Goal: Task Accomplishment & Management: Use online tool/utility

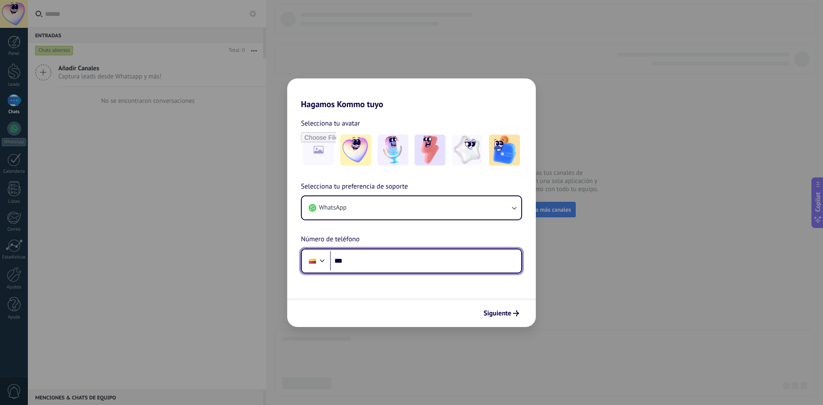
click at [379, 265] on input "***" at bounding box center [425, 261] width 191 height 20
type input "**********"
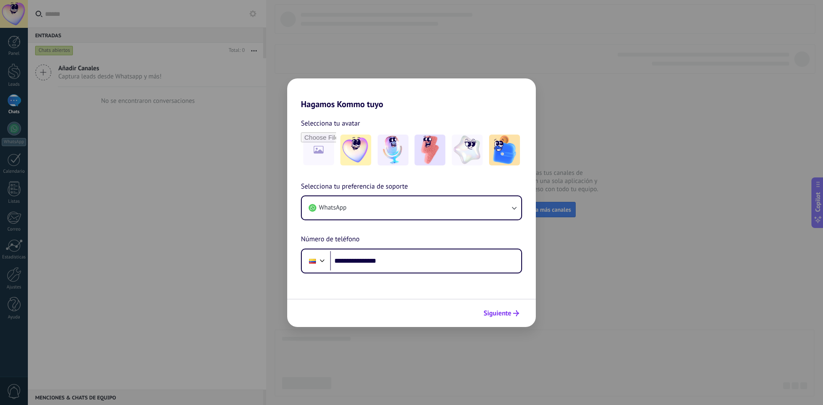
click at [497, 315] on span "Siguiente" at bounding box center [498, 313] width 28 height 6
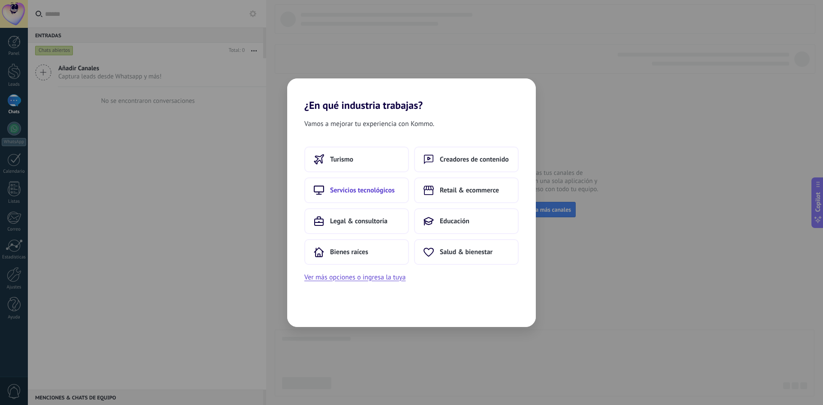
click at [402, 189] on button "Servicios tecnológicos" at bounding box center [356, 190] width 105 height 26
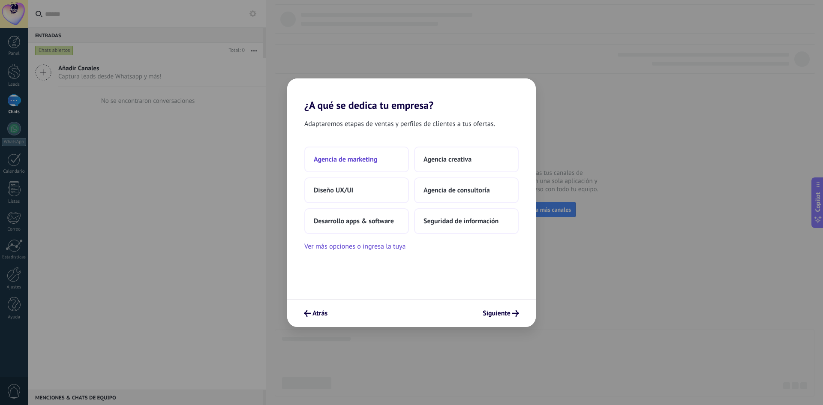
click at [378, 161] on button "Agencia de marketing" at bounding box center [356, 160] width 105 height 26
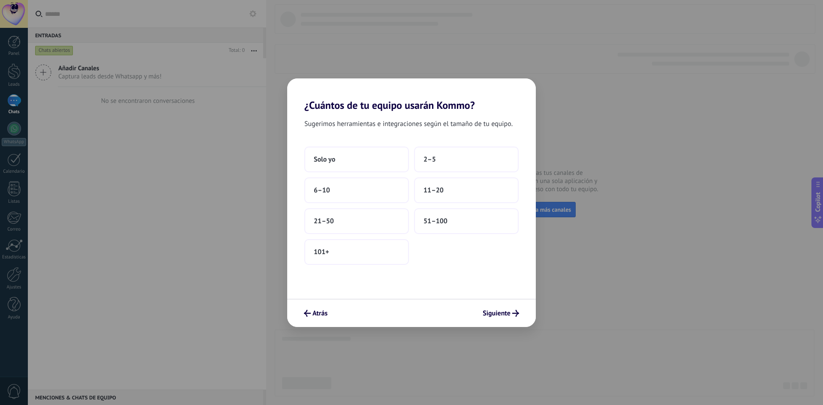
click at [316, 304] on div "Atrás Siguiente" at bounding box center [411, 313] width 249 height 28
click at [320, 315] on span "Atrás" at bounding box center [320, 313] width 15 height 6
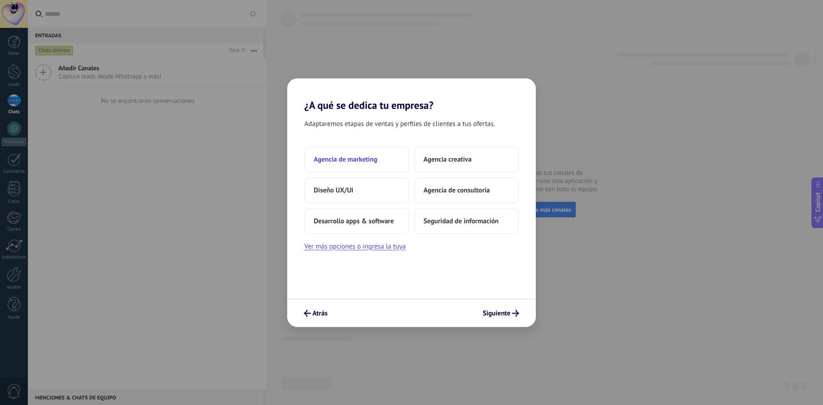
click at [388, 162] on button "Agencia de marketing" at bounding box center [356, 160] width 105 height 26
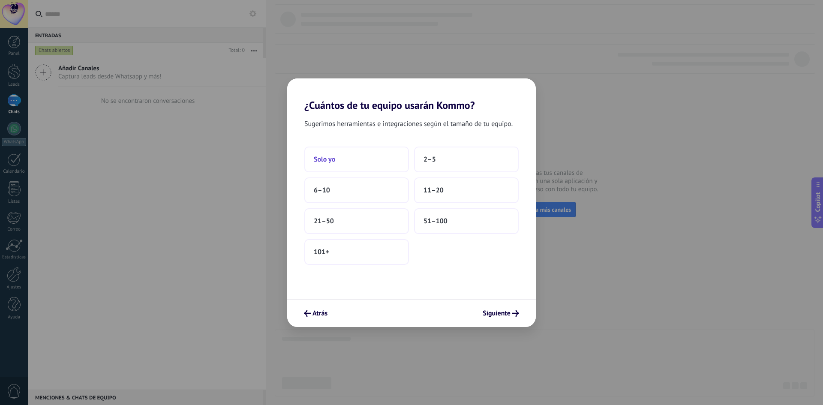
click at [374, 164] on button "Solo yo" at bounding box center [356, 160] width 105 height 26
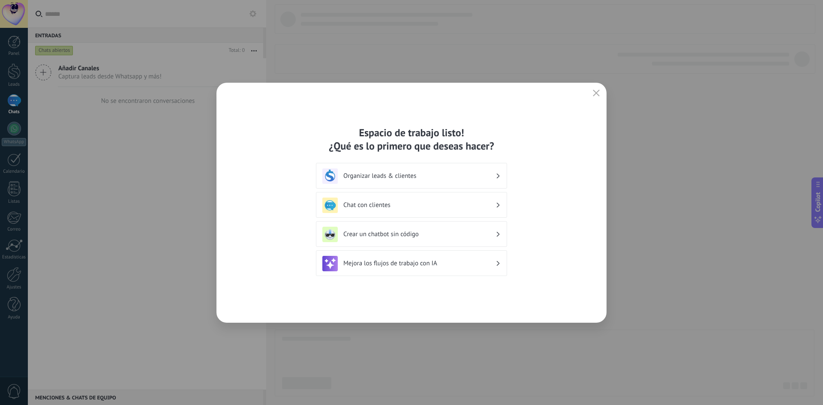
click at [406, 175] on h3 "Organizar leads & clientes" at bounding box center [419, 176] width 152 height 8
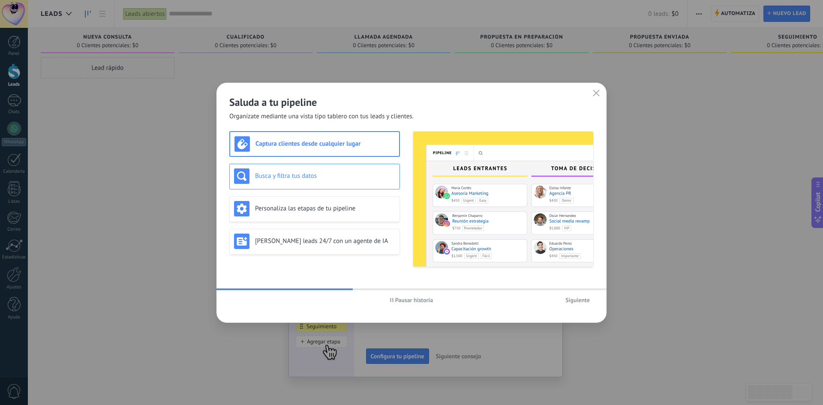
click at [290, 181] on div "Busca y filtra tus datos" at bounding box center [314, 175] width 161 height 15
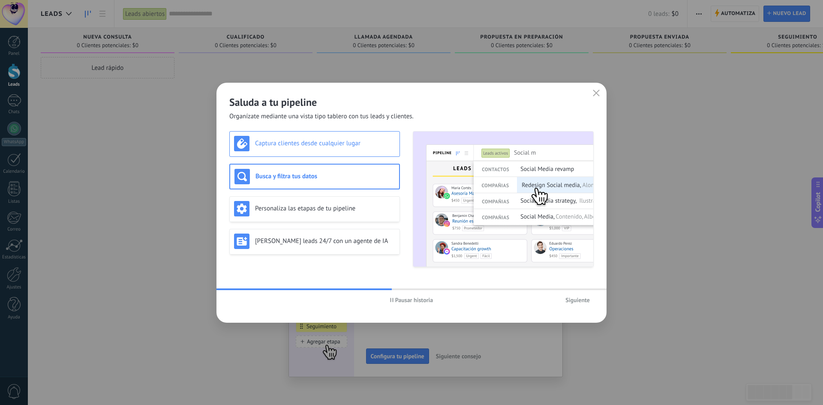
click at [303, 147] on h3 "Captura clientes desde cualquier lugar" at bounding box center [325, 143] width 140 height 8
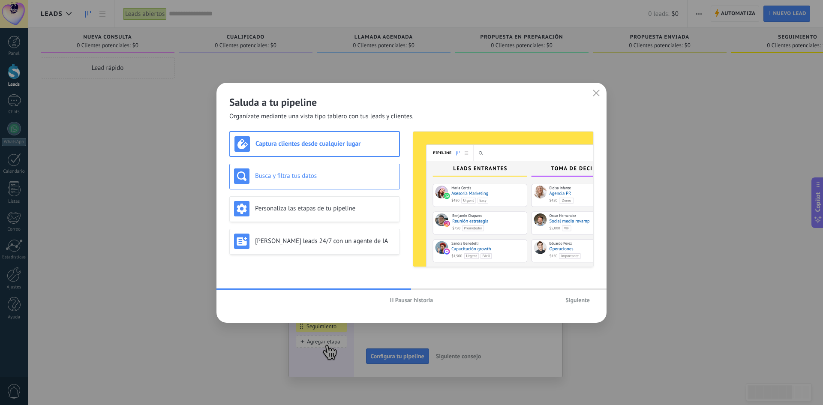
click at [306, 178] on h3 "Busca y filtra tus datos" at bounding box center [325, 176] width 140 height 8
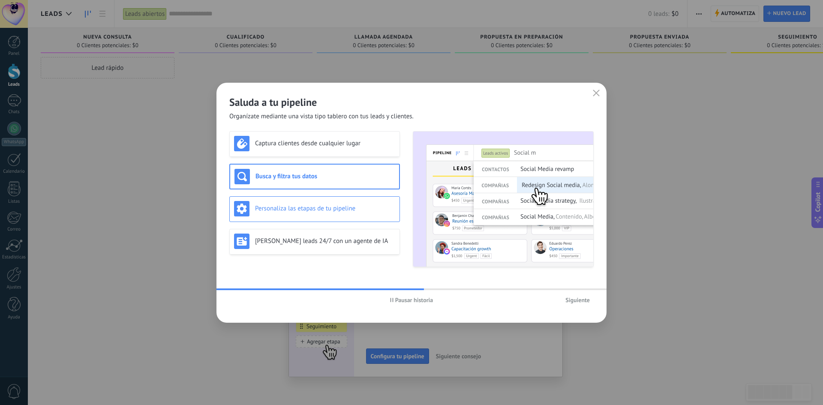
click at [306, 211] on h3 "Personaliza las etapas de tu pipeline" at bounding box center [325, 209] width 140 height 8
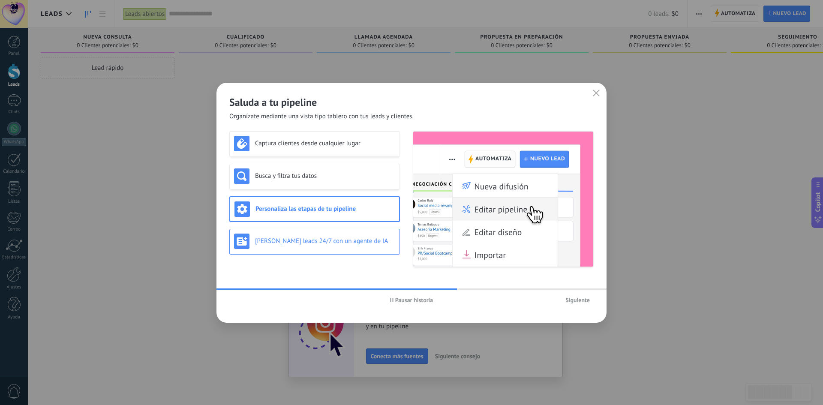
click at [309, 238] on h3 "[PERSON_NAME] leads 24/7 con un agente de IA" at bounding box center [325, 241] width 140 height 8
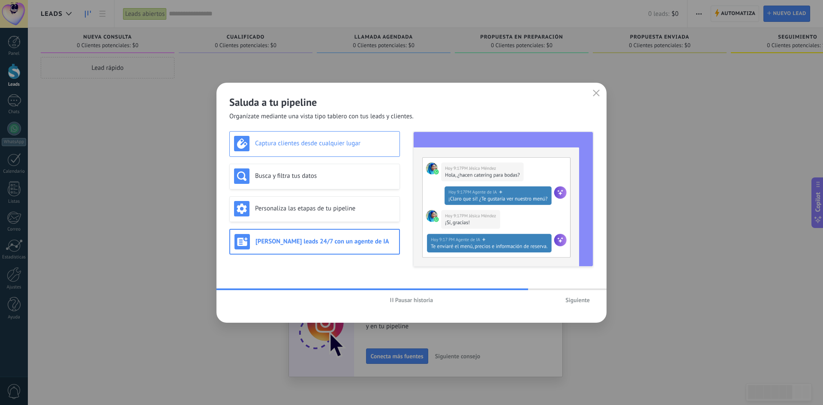
click at [274, 152] on div "Captura clientes desde cualquier lugar" at bounding box center [314, 144] width 171 height 26
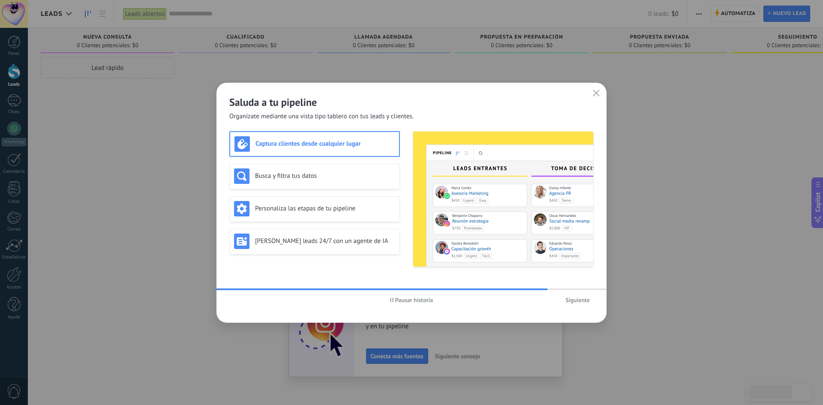
click at [586, 303] on span "Siguiente" at bounding box center [577, 300] width 24 height 6
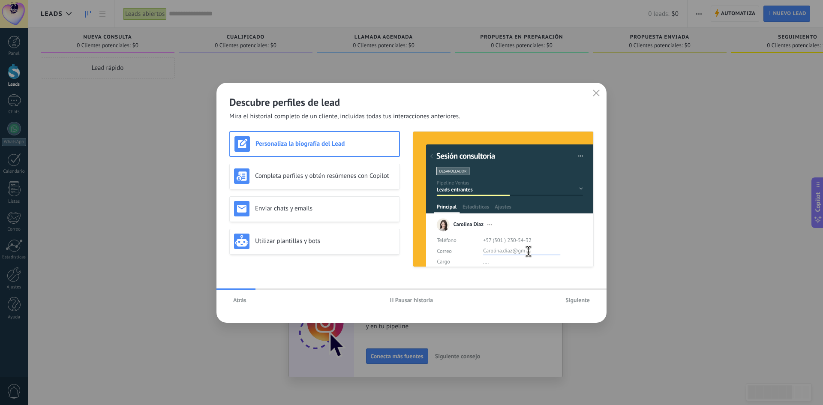
click at [316, 144] on h3 "Personaliza la biografía del Lead" at bounding box center [325, 144] width 139 height 8
click at [317, 183] on div "Completa perfiles y obtén resúmenes con Copilot" at bounding box center [314, 175] width 161 height 15
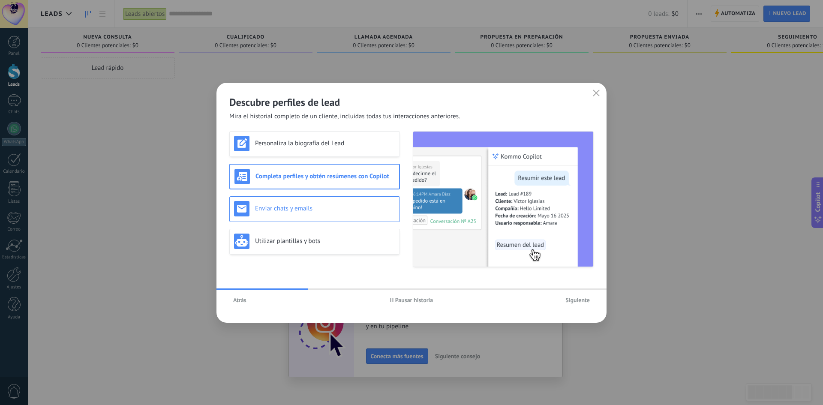
click at [318, 215] on div "Enviar chats y emails" at bounding box center [314, 208] width 161 height 15
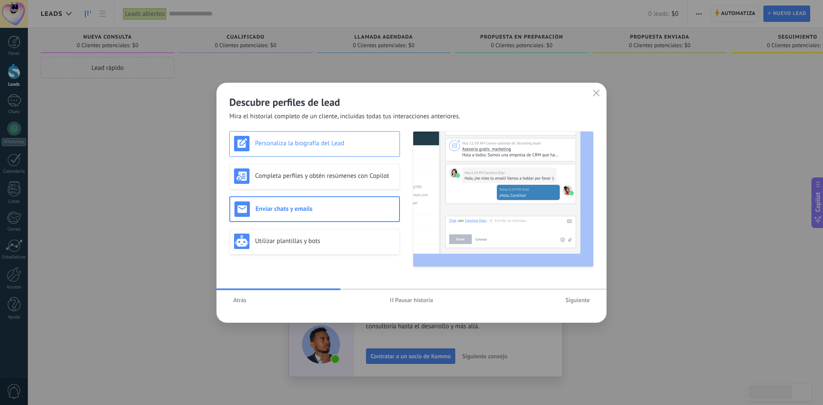
click at [323, 145] on h3 "Personaliza la biografía del Lead" at bounding box center [325, 143] width 140 height 8
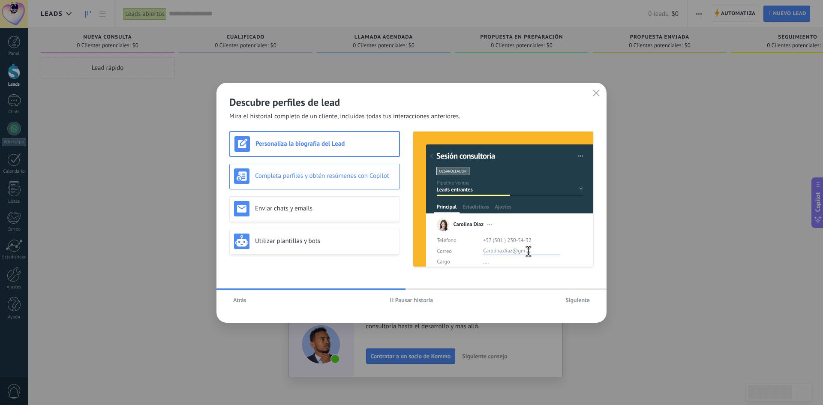
click at [323, 185] on div "Completa perfiles y obtén resúmenes con Copilot" at bounding box center [314, 177] width 171 height 26
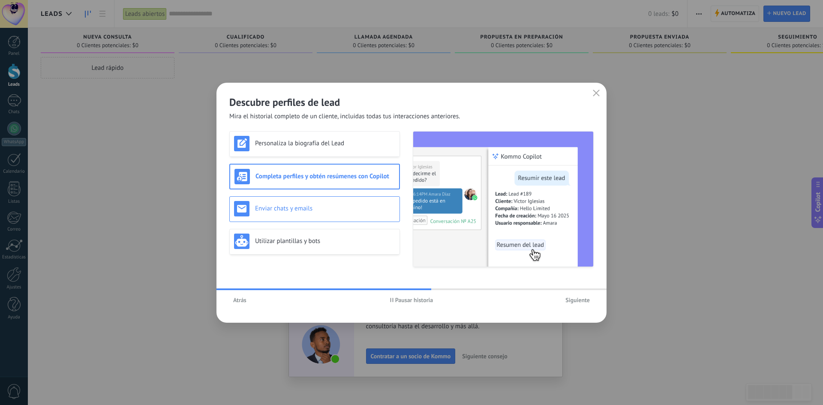
click at [321, 222] on div "Enviar chats y emails" at bounding box center [314, 209] width 171 height 26
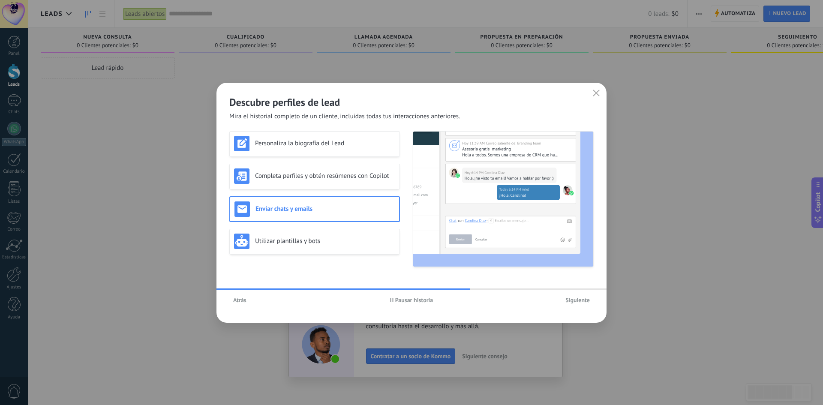
click at [322, 258] on div "Personaliza la biografía del Lead Completa perfiles y obtén resúmenes con Copil…" at bounding box center [314, 199] width 171 height 136
click at [321, 246] on div "Utilizar plantillas y bots" at bounding box center [314, 241] width 161 height 15
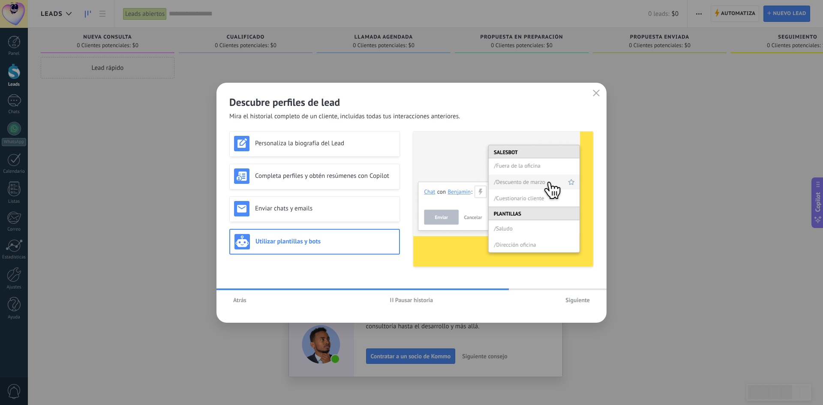
click at [578, 306] on button "Siguiente" at bounding box center [578, 300] width 32 height 13
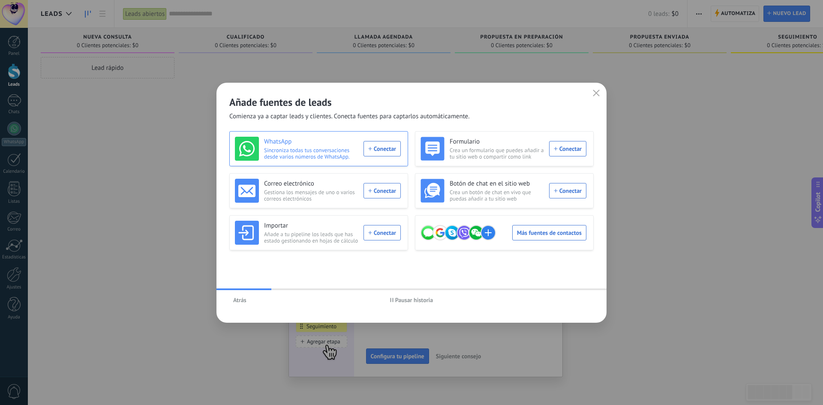
click at [385, 154] on div "WhatsApp Sincroniza todas tus conversaciones desde varios números de WhatsApp. …" at bounding box center [318, 149] width 166 height 24
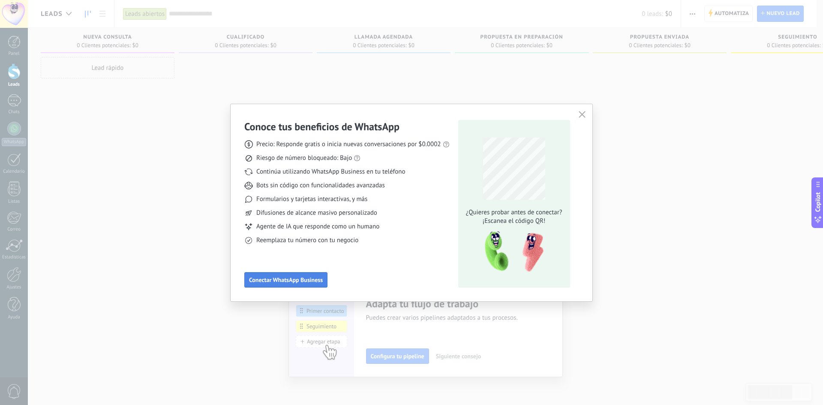
click at [264, 278] on span "Conectar WhatsApp Business" at bounding box center [286, 280] width 74 height 6
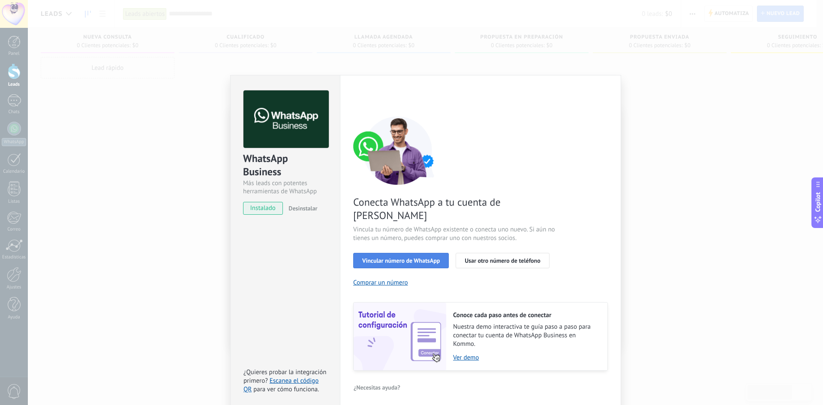
click at [394, 258] on span "Vincular número de WhatsApp" at bounding box center [401, 261] width 78 height 6
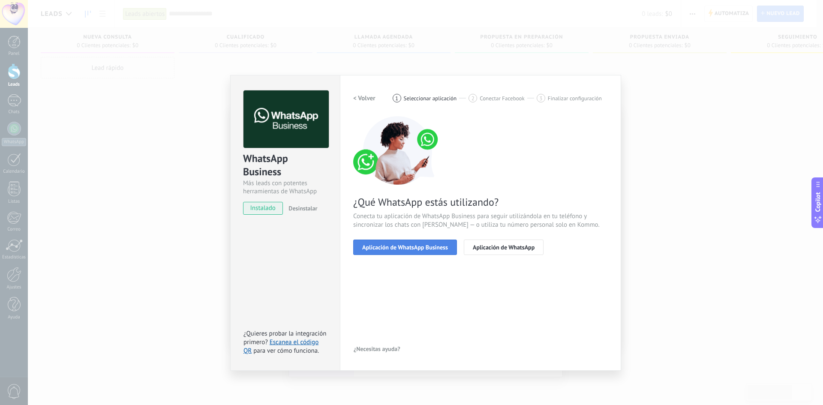
click at [406, 247] on span "Aplicación de WhatsApp Business" at bounding box center [405, 247] width 86 height 6
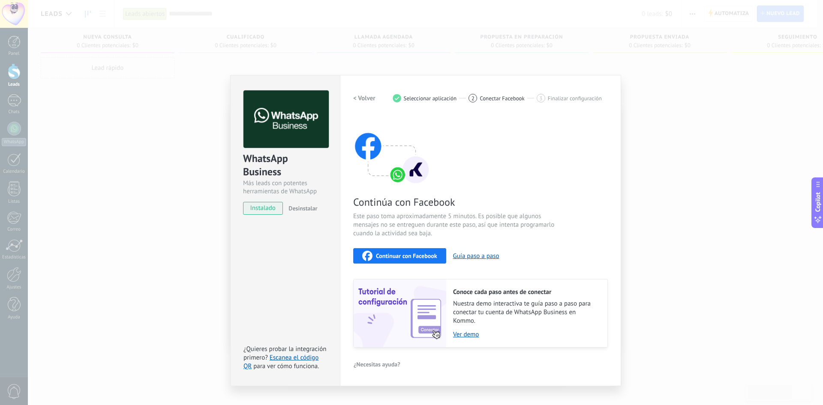
click at [379, 255] on span "Continuar con Facebook" at bounding box center [406, 256] width 61 height 6
click at [303, 358] on link "Escanea el código QR" at bounding box center [281, 362] width 75 height 17
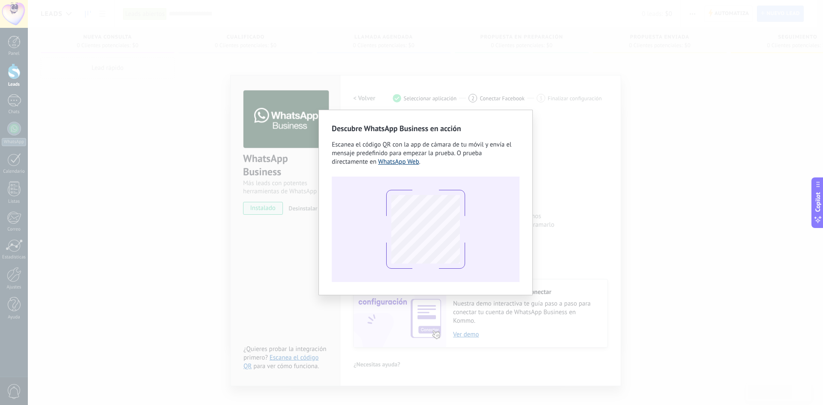
click at [395, 162] on link "WhatsApp Web" at bounding box center [398, 162] width 41 height 8
click at [283, 123] on div "Descubre WhatsApp Business en acción Escanea el código QR con la app [PERSON_NA…" at bounding box center [425, 202] width 795 height 405
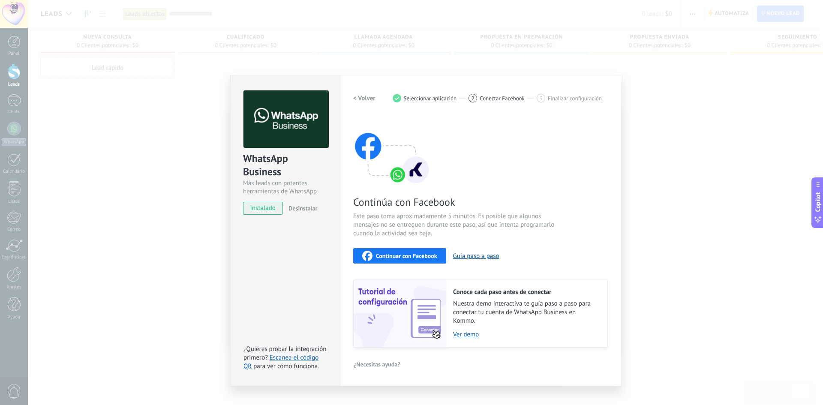
click at [307, 203] on button "Desinstalar" at bounding box center [301, 208] width 32 height 13
click at [274, 209] on span "instalado" at bounding box center [263, 208] width 39 height 13
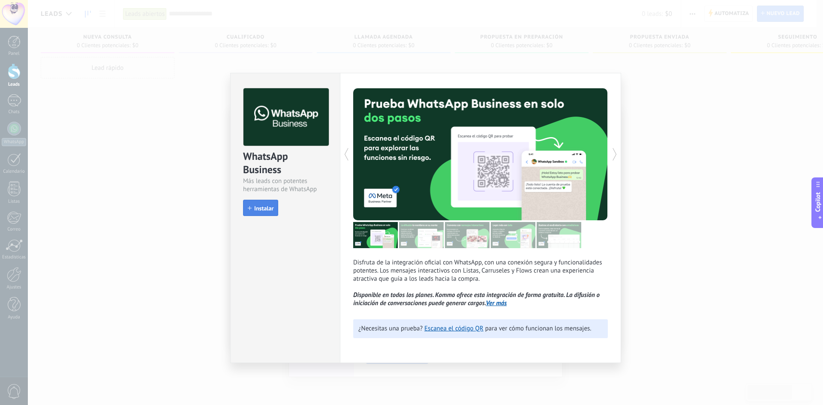
click at [255, 208] on span "Instalar" at bounding box center [263, 208] width 19 height 6
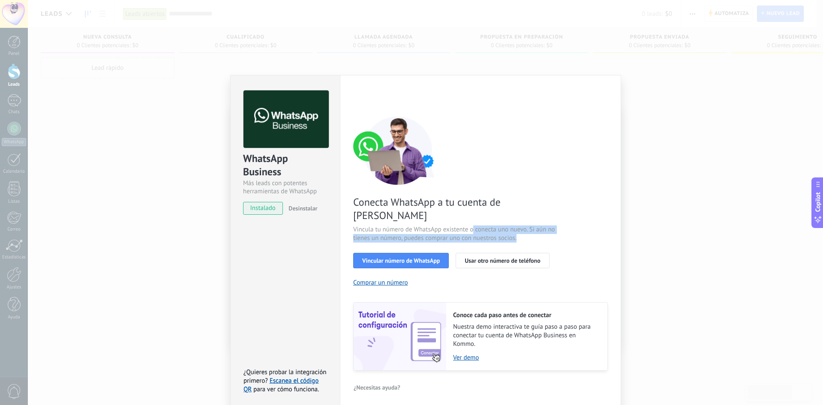
drag, startPoint x: 474, startPoint y: 216, endPoint x: 525, endPoint y: 223, distance: 51.0
click at [525, 226] on span "Vincula tu número de WhatsApp existente o conecta uno nuevo. Si aún no tienes u…" at bounding box center [455, 234] width 204 height 17
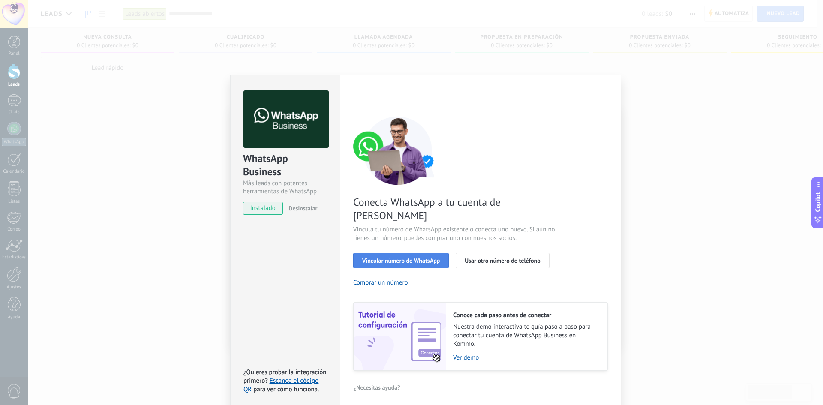
click at [422, 258] on span "Vincular número de WhatsApp" at bounding box center [401, 261] width 78 height 6
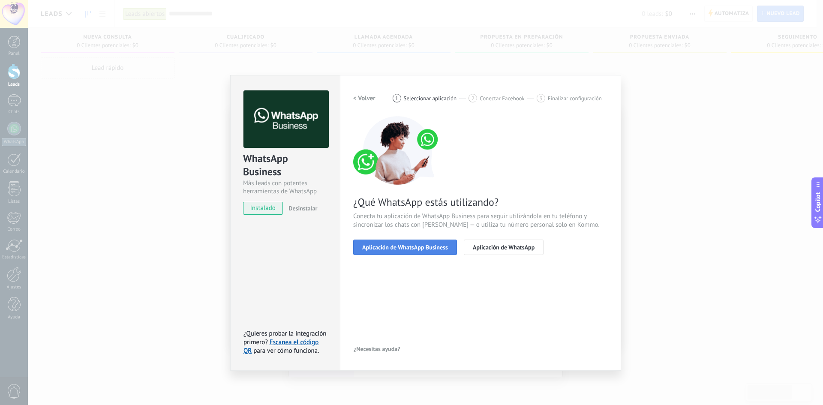
click at [418, 247] on span "Aplicación de WhatsApp Business" at bounding box center [405, 247] width 86 height 6
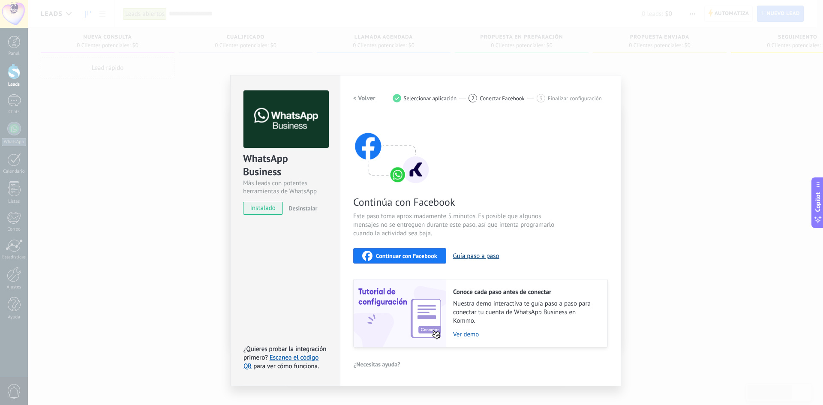
click at [468, 255] on button "Guía paso a paso" at bounding box center [476, 256] width 46 height 8
click at [535, 77] on div "Configuraciones Autorizaciones This tab logs the users who have granted integra…" at bounding box center [480, 230] width 281 height 311
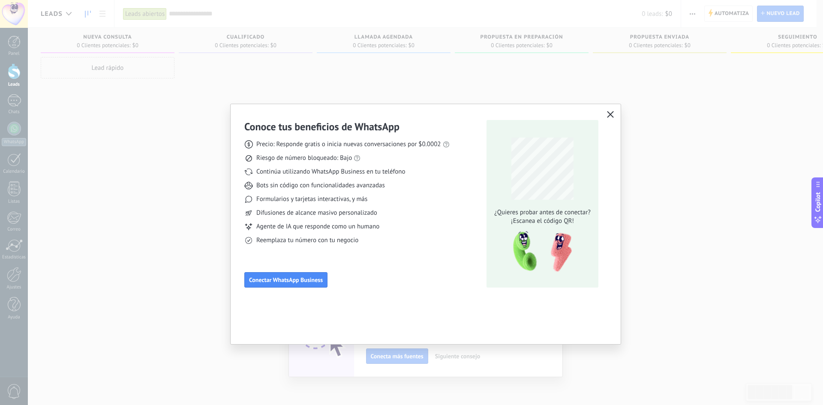
click at [609, 117] on icon "button" at bounding box center [610, 114] width 7 height 7
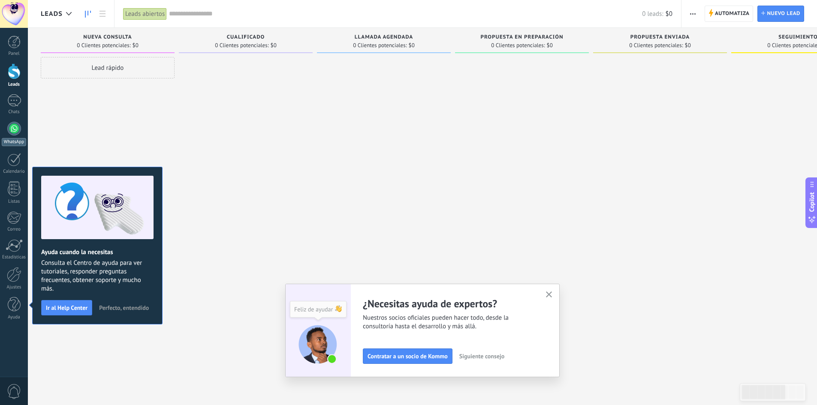
click at [12, 135] on div at bounding box center [14, 129] width 14 height 14
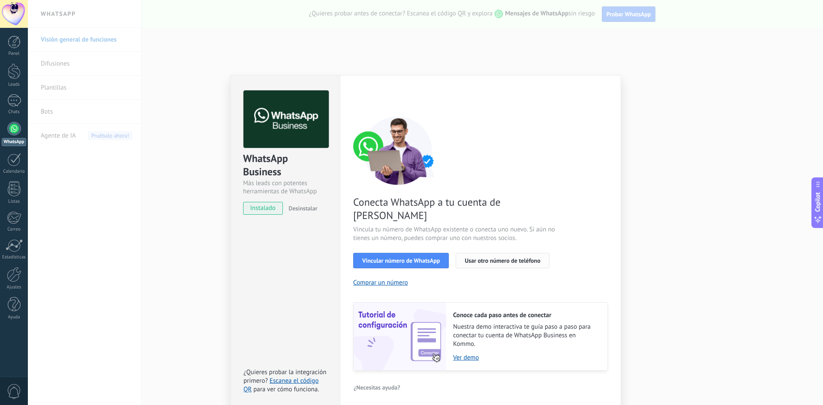
click at [472, 258] on span "Usar otro número de teléfono" at bounding box center [502, 261] width 75 height 6
click at [501, 258] on span "Usar otro número de teléfono" at bounding box center [502, 261] width 75 height 6
click at [299, 203] on button "Desinstalar" at bounding box center [301, 208] width 32 height 13
click at [302, 214] on div "instalado Desinstalar" at bounding box center [285, 208] width 84 height 13
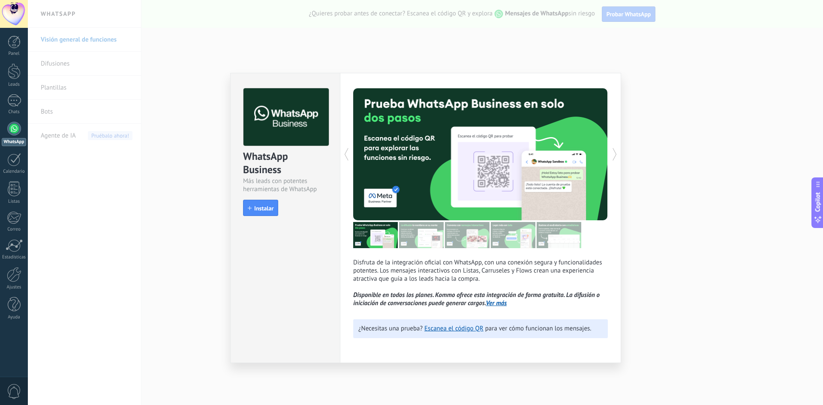
click at [670, 104] on div "WhatsApp Business Más leads con potentes herramientas de WhatsApp install Insta…" at bounding box center [425, 202] width 795 height 405
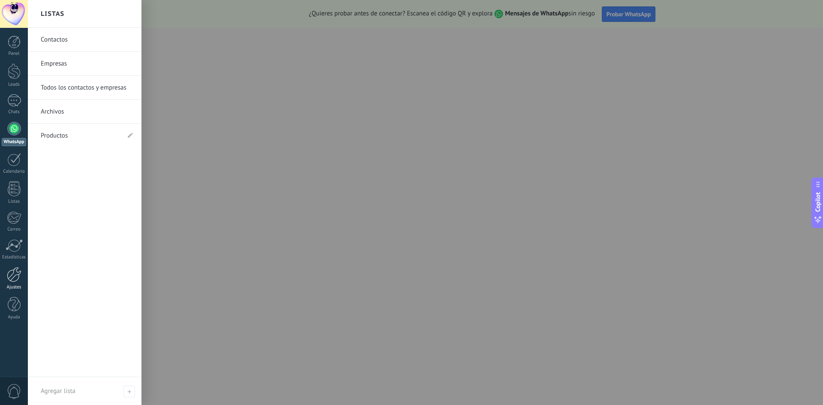
click at [12, 274] on div at bounding box center [14, 274] width 15 height 15
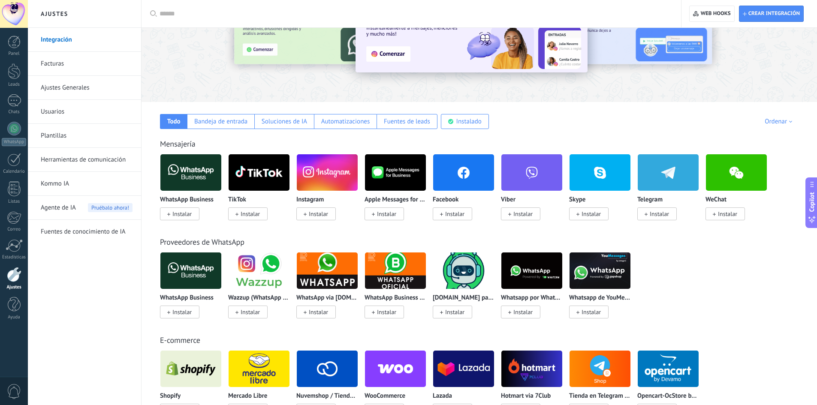
scroll to position [66, 0]
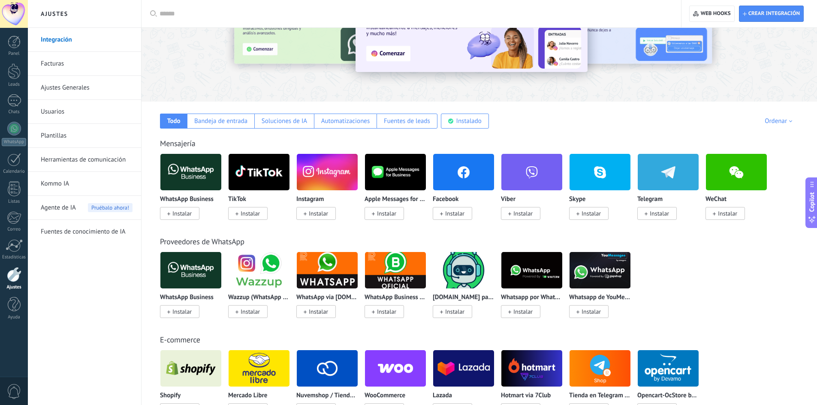
click at [395, 271] on img at bounding box center [395, 271] width 61 height 42
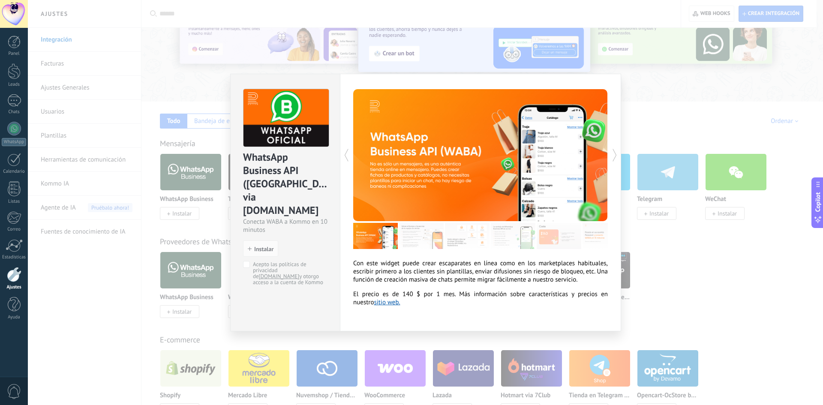
click at [650, 81] on div "WhatsApp Business API ([GEOGRAPHIC_DATA]) via [DOMAIN_NAME] Conecta WABA a Komm…" at bounding box center [425, 202] width 795 height 405
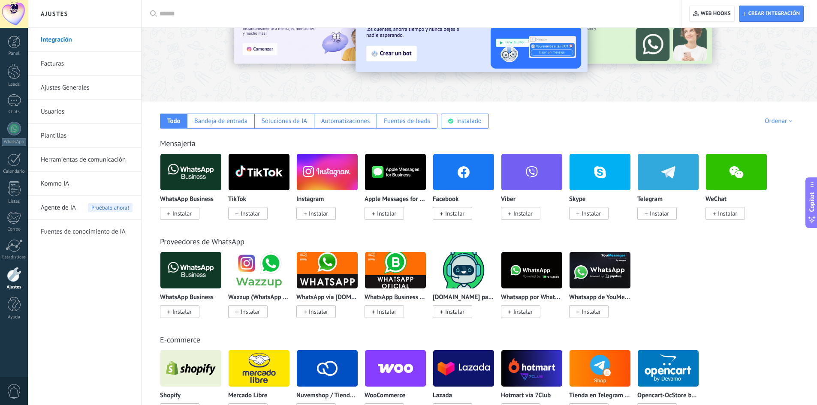
click at [539, 277] on img at bounding box center [531, 271] width 61 height 42
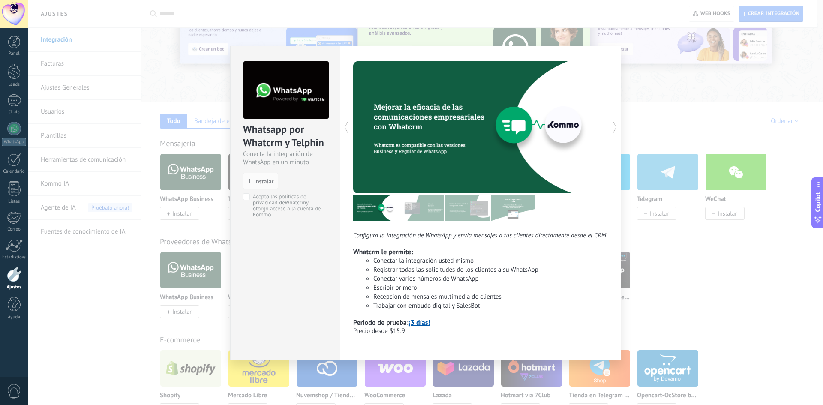
click at [684, 95] on div "Whatsapp por Whatcrm y Telphin Conecta la integración de WhatsApp en un minuto …" at bounding box center [425, 202] width 795 height 405
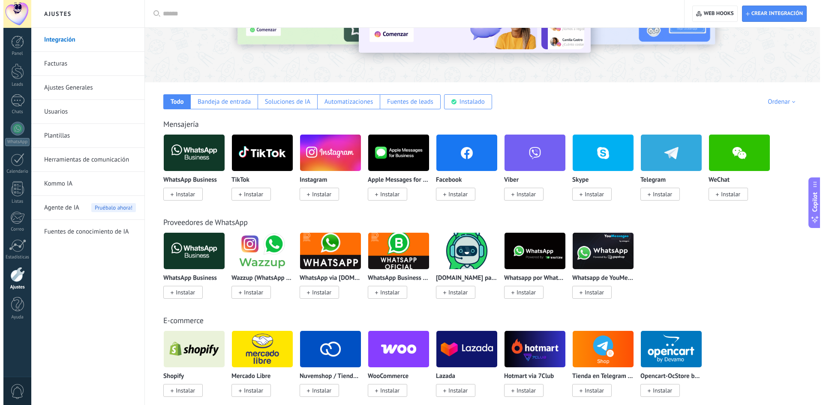
scroll to position [0, 0]
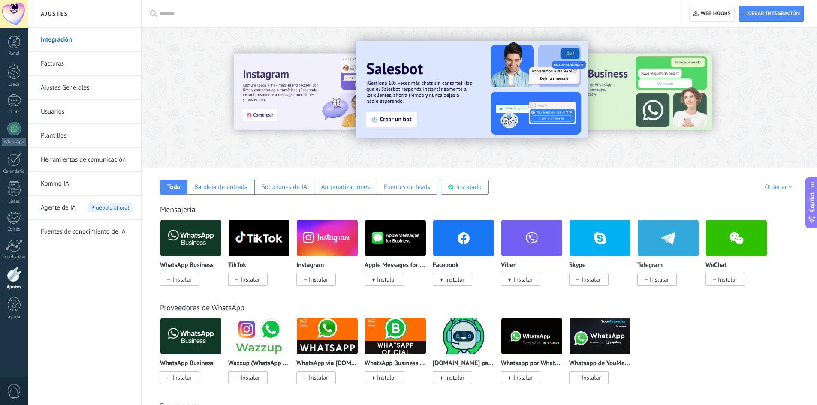
click at [183, 280] on span "Instalar" at bounding box center [181, 280] width 19 height 8
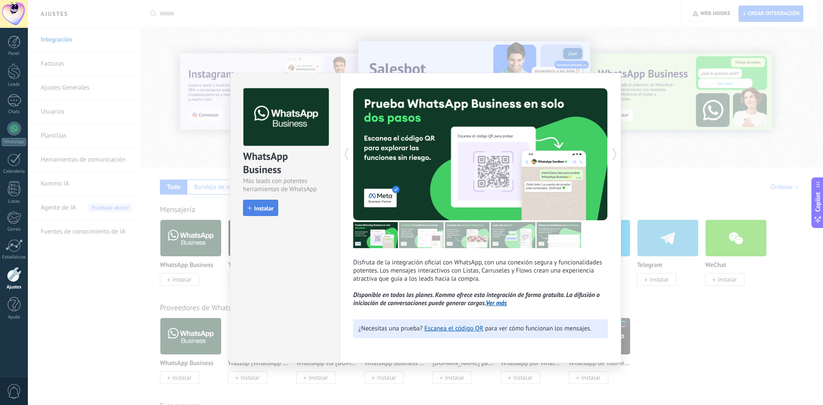
click at [268, 209] on span "Instalar" at bounding box center [263, 208] width 19 height 6
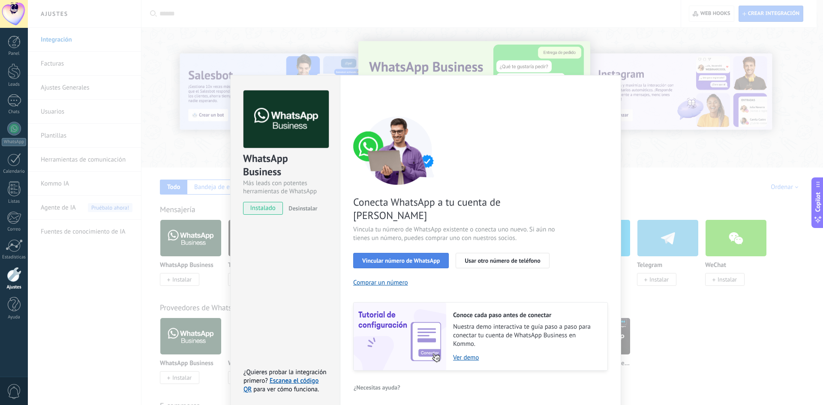
click at [416, 258] on span "Vincular número de WhatsApp" at bounding box center [401, 261] width 78 height 6
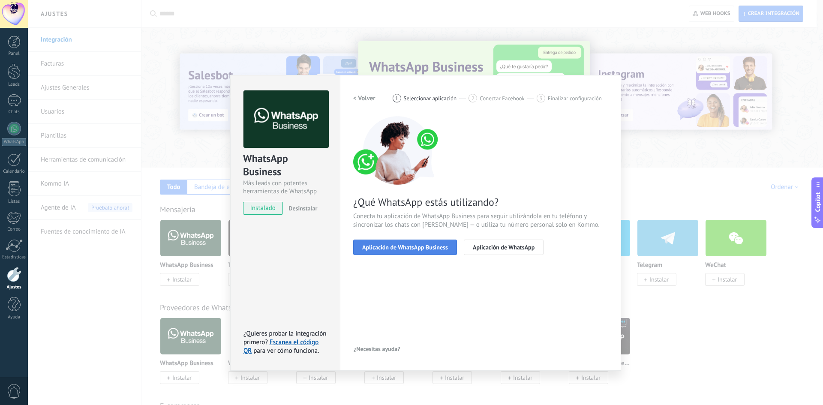
click at [418, 246] on span "Aplicación de WhatsApp Business" at bounding box center [405, 247] width 86 height 6
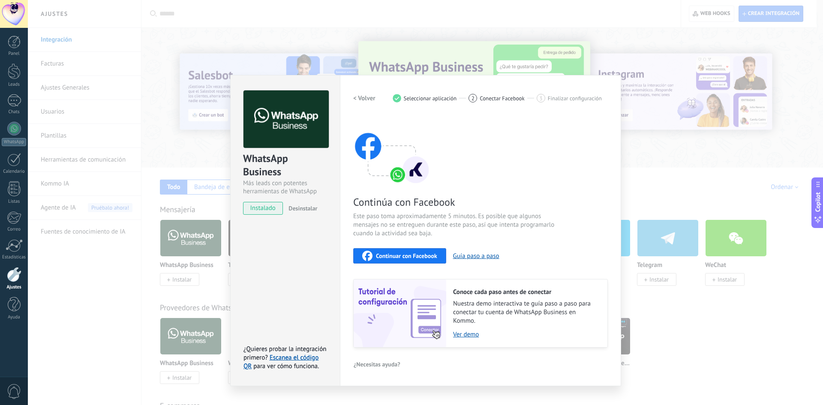
click at [418, 259] on span "Continuar con Facebook" at bounding box center [406, 256] width 61 height 6
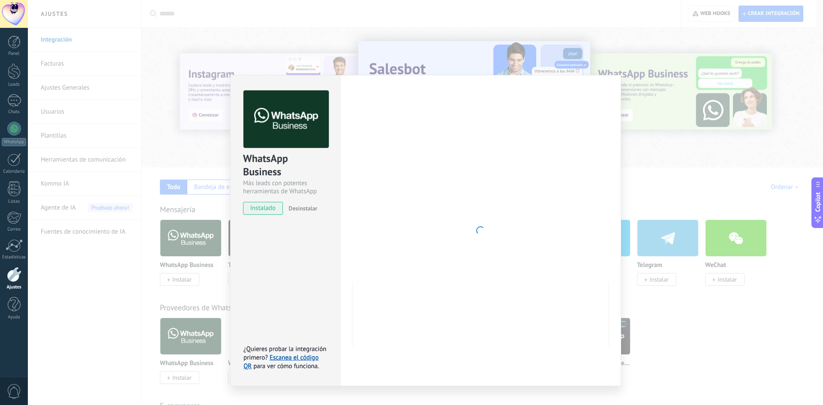
click at [195, 245] on div "WhatsApp Business Más leads con potentes herramientas de WhatsApp instalado Des…" at bounding box center [425, 202] width 795 height 405
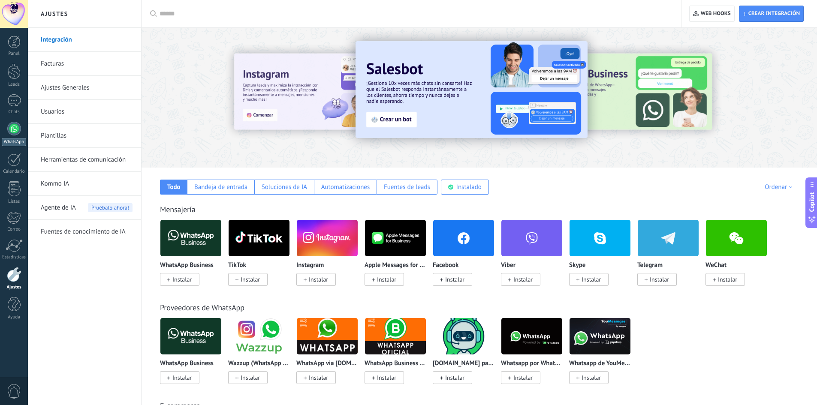
click at [15, 127] on div at bounding box center [14, 129] width 14 height 14
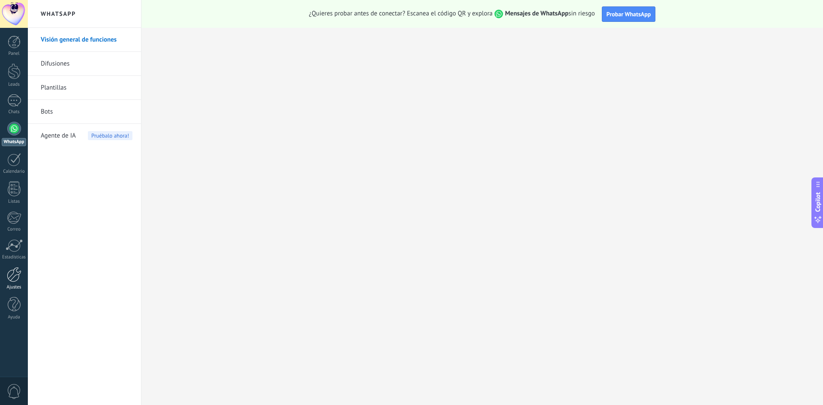
click at [12, 283] on link "Ajustes" at bounding box center [14, 278] width 28 height 23
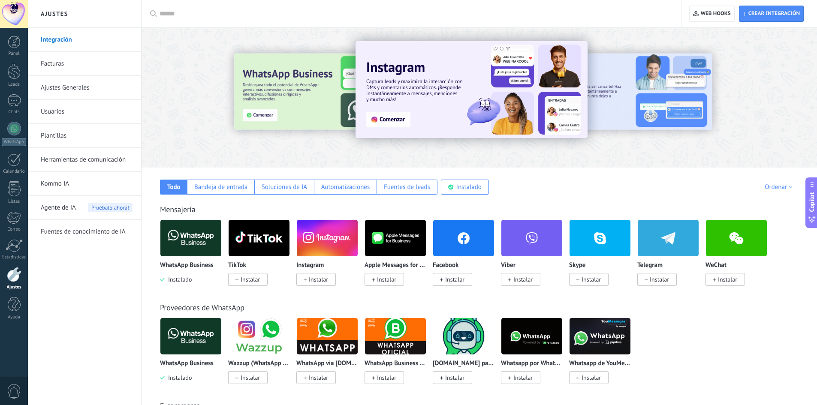
click at [181, 255] on img at bounding box center [190, 238] width 61 height 42
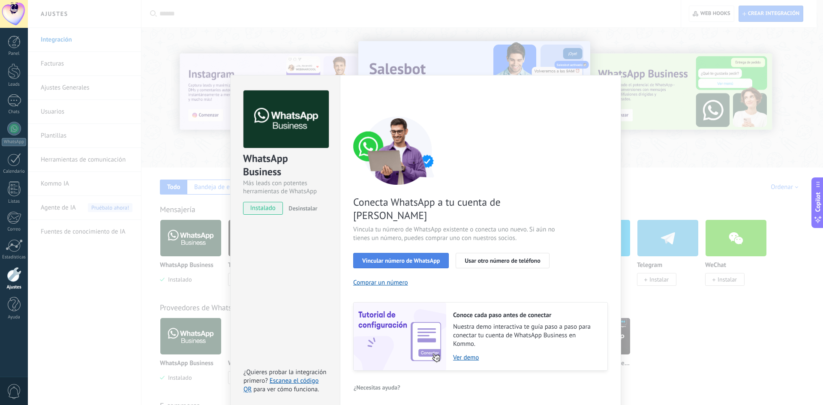
click at [437, 258] on span "Vincular número de WhatsApp" at bounding box center [401, 261] width 78 height 6
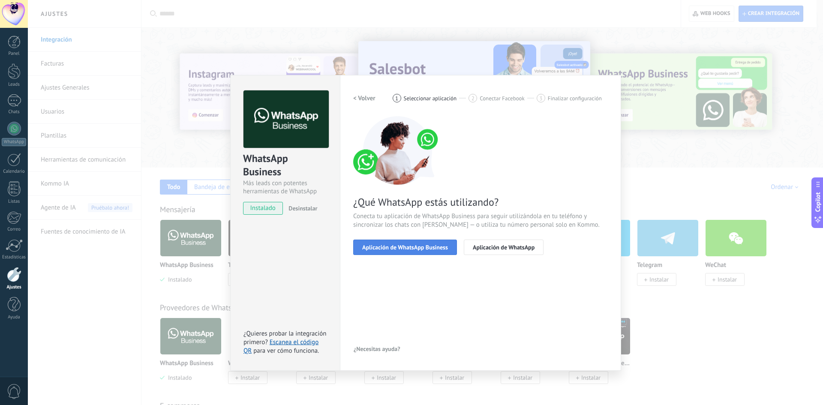
click at [403, 250] on span "Aplicación de WhatsApp Business" at bounding box center [405, 247] width 86 height 6
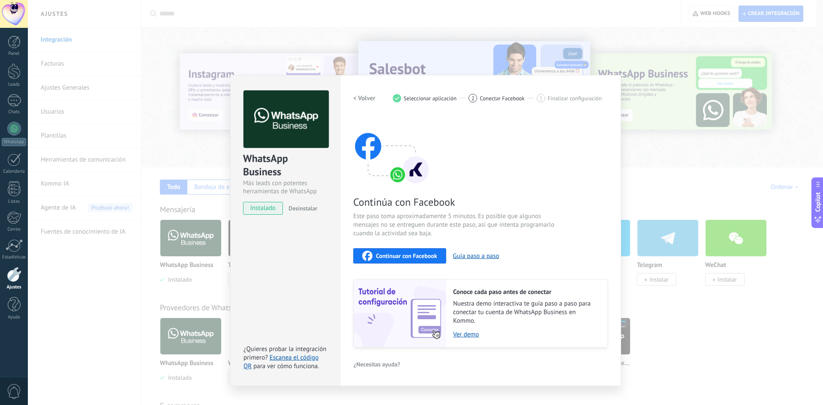
click at [403, 256] on span "Continuar con Facebook" at bounding box center [406, 256] width 61 height 6
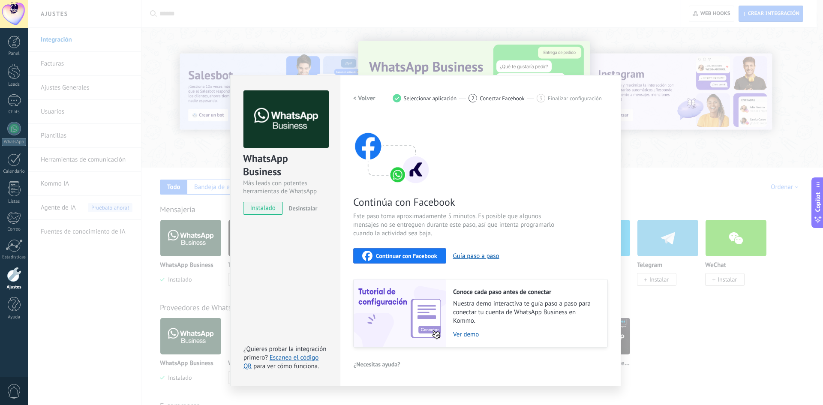
click at [400, 257] on span "Continuar con Facebook" at bounding box center [406, 256] width 61 height 6
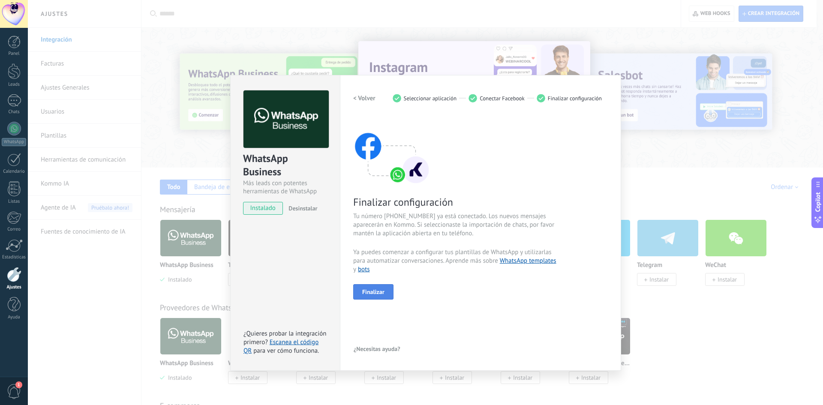
click at [384, 294] on span "Finalizar" at bounding box center [373, 292] width 22 height 6
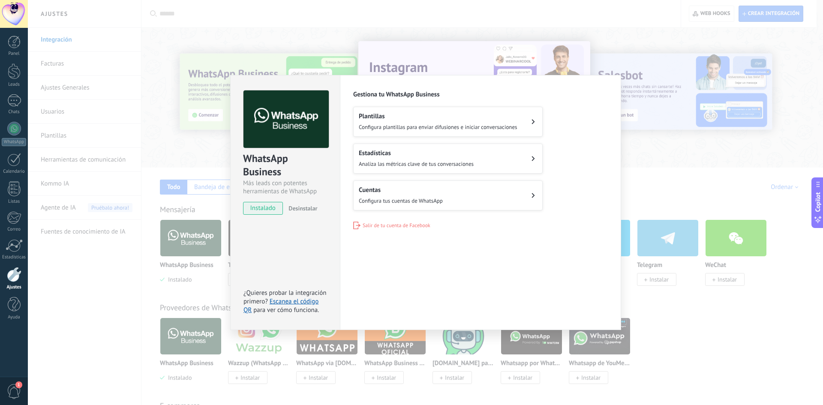
click at [465, 118] on h2 "Plantillas" at bounding box center [438, 116] width 159 height 8
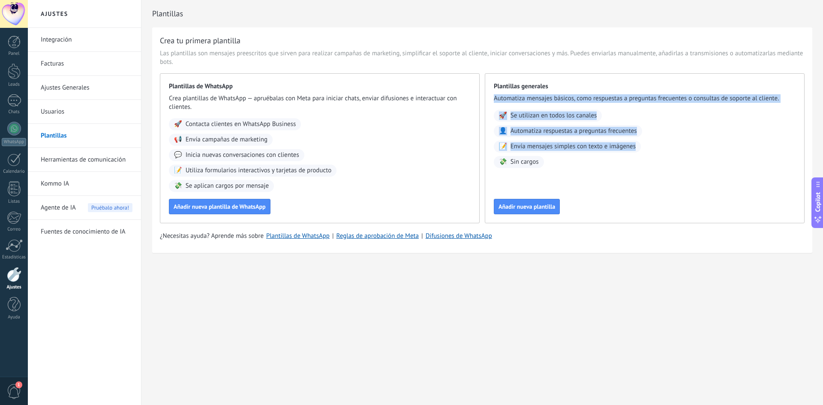
drag, startPoint x: 489, startPoint y: 100, endPoint x: 651, endPoint y: 161, distance: 173.1
click at [651, 161] on div "Plantillas generales Automatiza mensajes básicos, como respuestas a preguntas f…" at bounding box center [645, 148] width 320 height 150
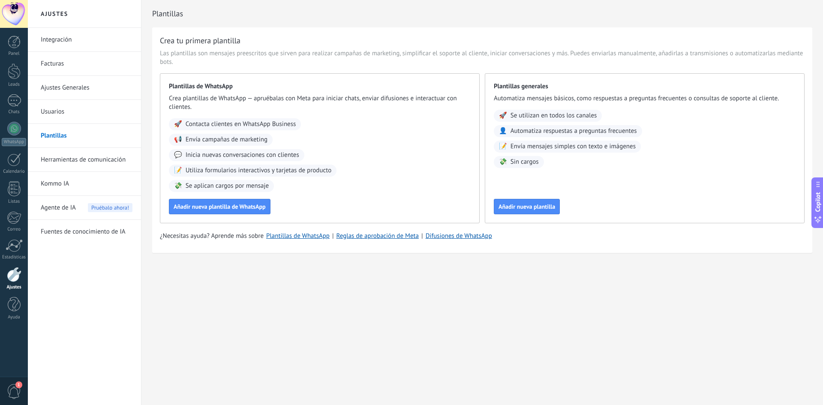
click at [651, 161] on div "🚀 Se utilizan en todos los canales 👤 Automatiza respuestas a preguntas frecuent…" at bounding box center [645, 139] width 302 height 58
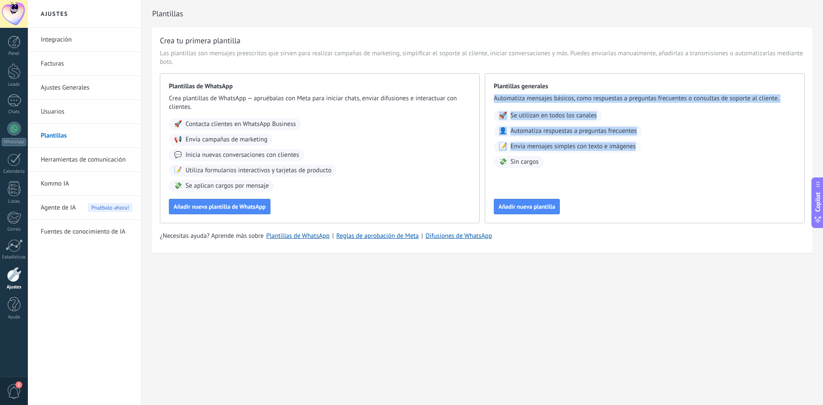
drag, startPoint x: 493, startPoint y: 96, endPoint x: 570, endPoint y: 175, distance: 110.4
click at [570, 175] on div "Plantillas generales Automatiza mensajes básicos, como respuestas a preguntas f…" at bounding box center [645, 148] width 320 height 150
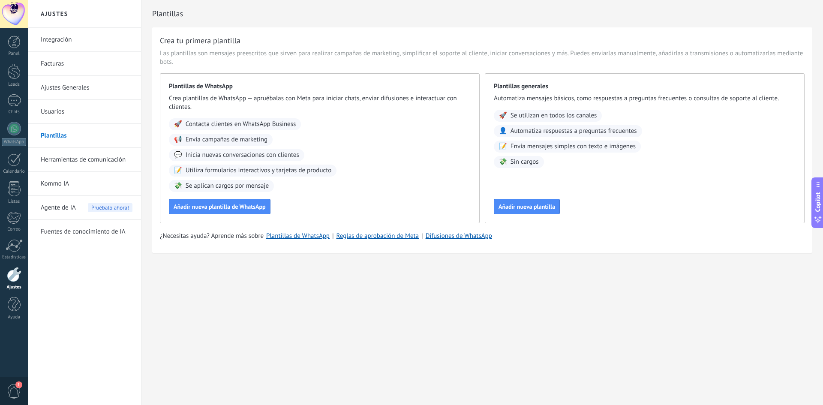
click at [570, 175] on div "Plantillas generales Automatiza mensajes básicos, como respuestas a preguntas f…" at bounding box center [645, 148] width 320 height 150
click at [551, 215] on div "Plantillas generales Automatiza mensajes básicos, como respuestas a preguntas f…" at bounding box center [645, 148] width 320 height 150
click at [537, 205] on span "Añadir nueva plantilla" at bounding box center [527, 207] width 57 height 6
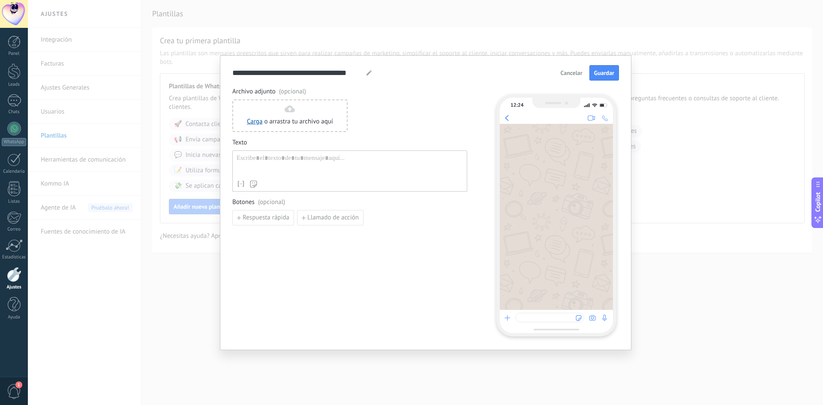
click at [573, 75] on span "Cancelar" at bounding box center [572, 73] width 22 height 6
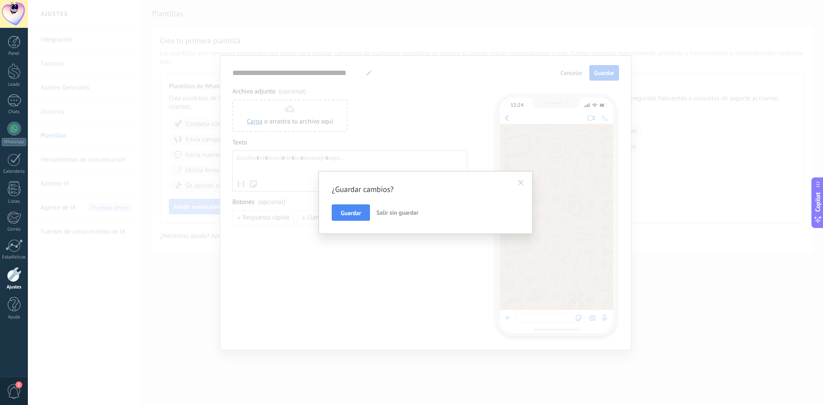
click at [399, 211] on span "Salir sin guardar" at bounding box center [397, 213] width 42 height 8
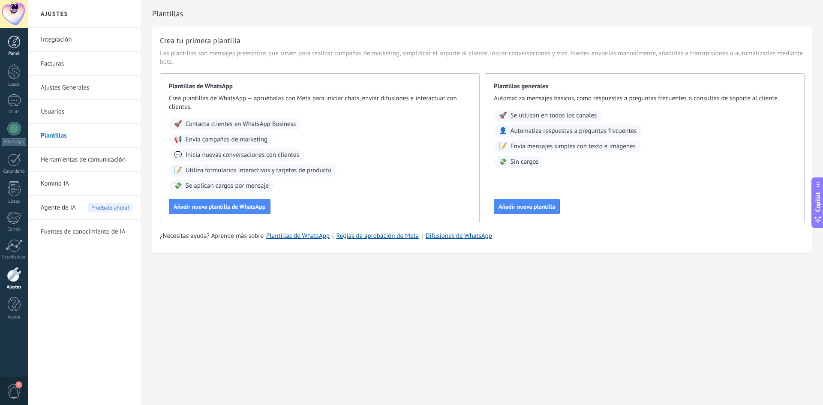
click at [11, 47] on div at bounding box center [14, 42] width 13 height 13
